Goal: Task Accomplishment & Management: Manage account settings

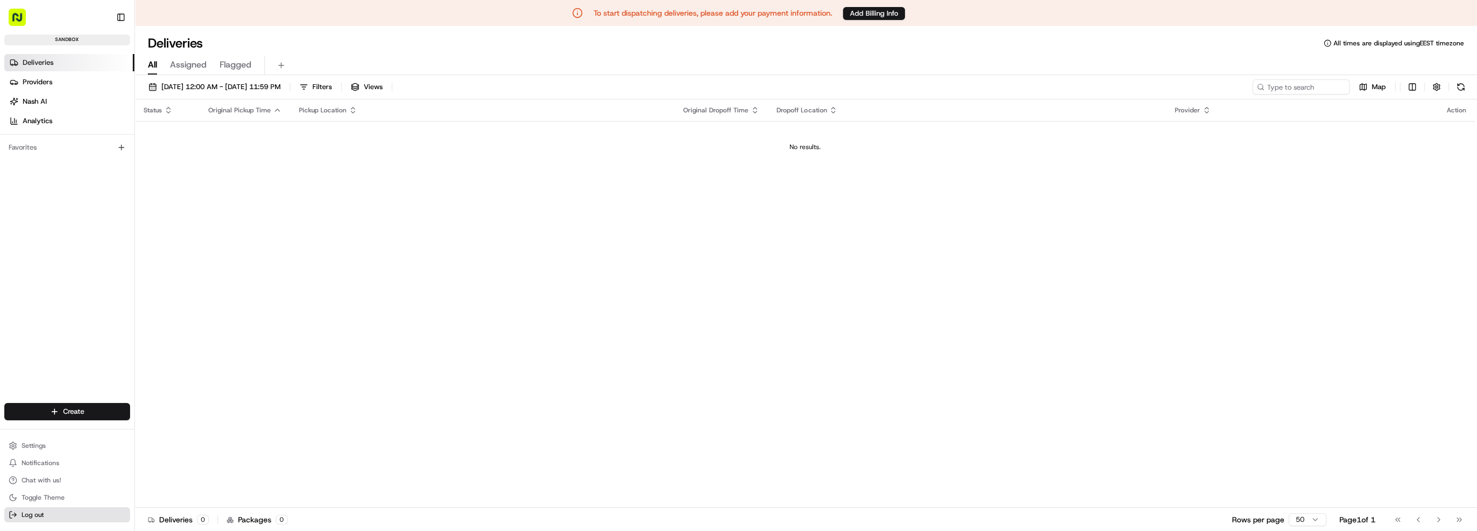
click at [32, 516] on span "Log out" at bounding box center [33, 514] width 22 height 9
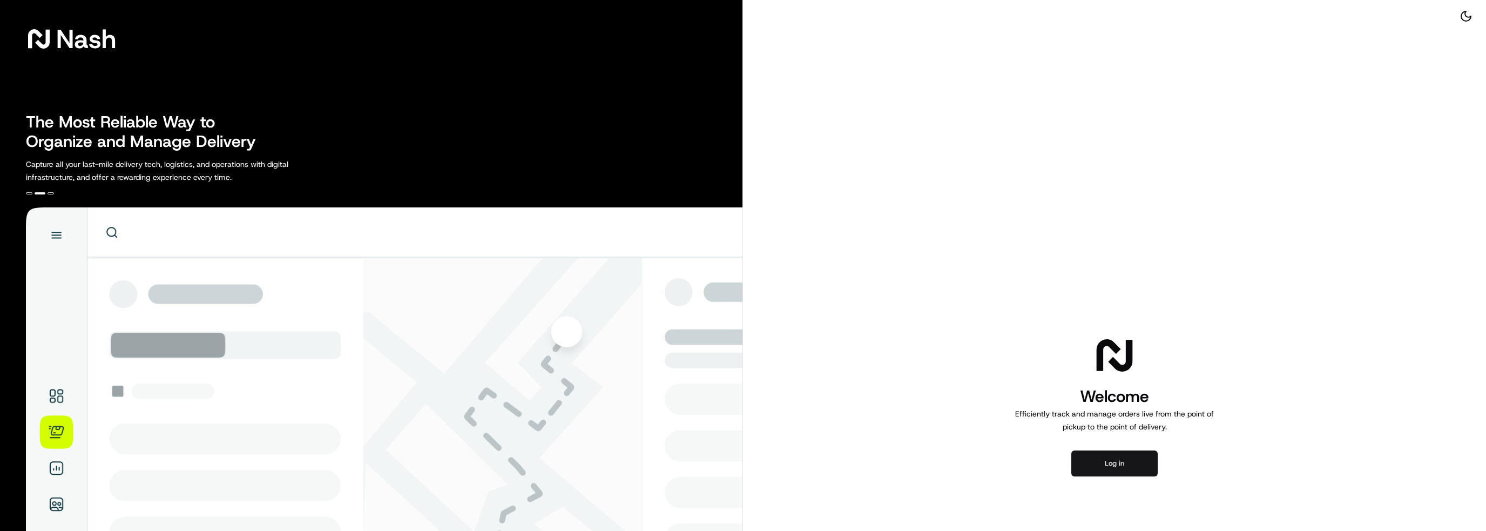
click at [1134, 467] on button "Log in" at bounding box center [1114, 463] width 86 height 26
